Goal: Find specific page/section: Find specific page/section

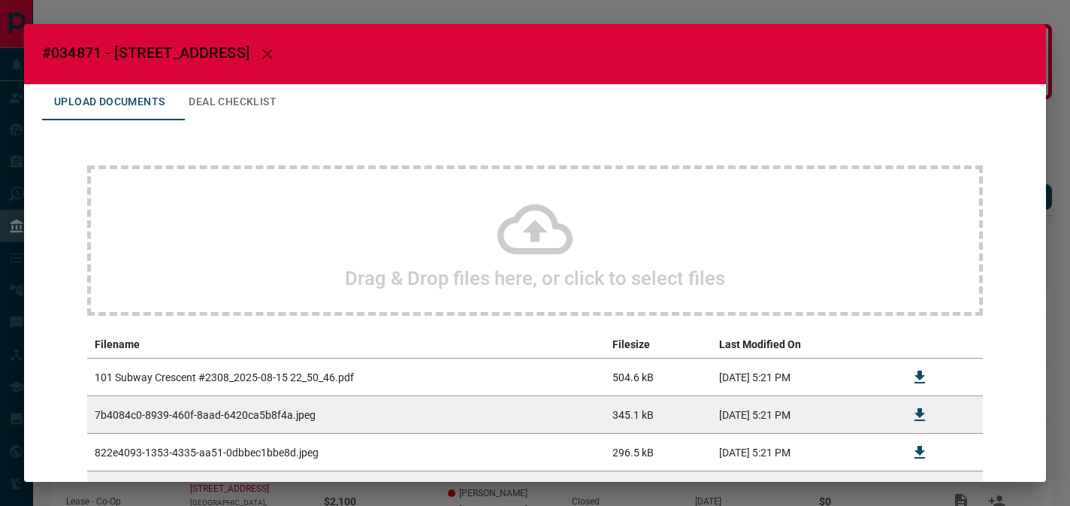
click at [273, 56] on icon "button" at bounding box center [267, 54] width 11 height 11
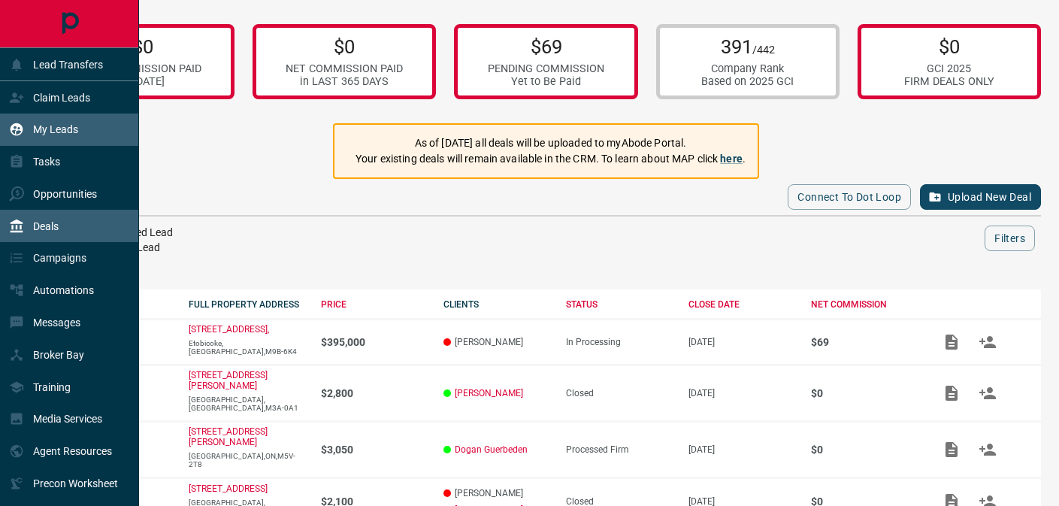
click at [59, 128] on p "My Leads" at bounding box center [55, 129] width 45 height 12
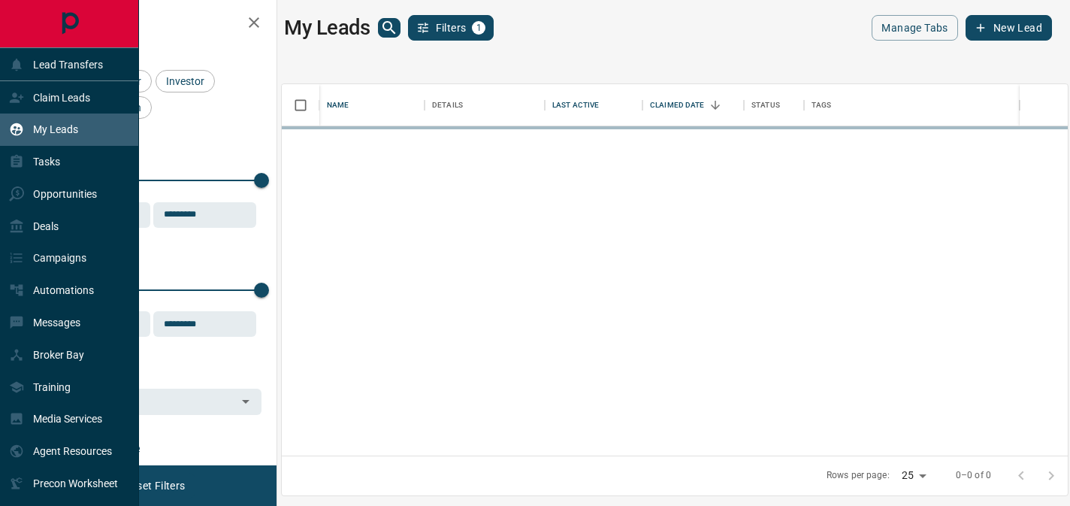
scroll to position [360, 775]
